Goal: Share content

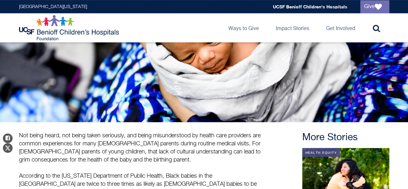
scroll to position [144, 0]
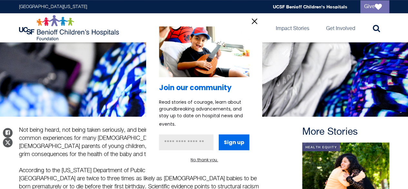
click at [253, 19] on icon "information" at bounding box center [255, 21] width 10 height 10
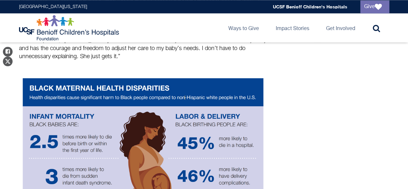
scroll to position [396, 0]
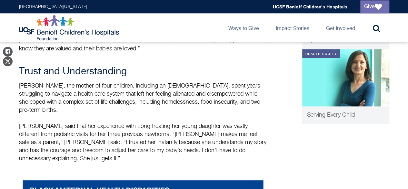
scroll to position [390, 0]
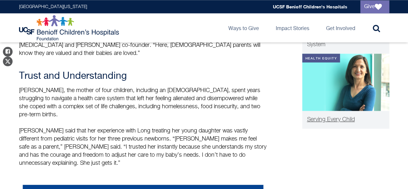
click at [336, 65] on img at bounding box center [345, 82] width 87 height 57
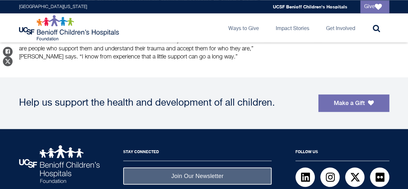
scroll to position [520, 0]
